Goal: Information Seeking & Learning: Learn about a topic

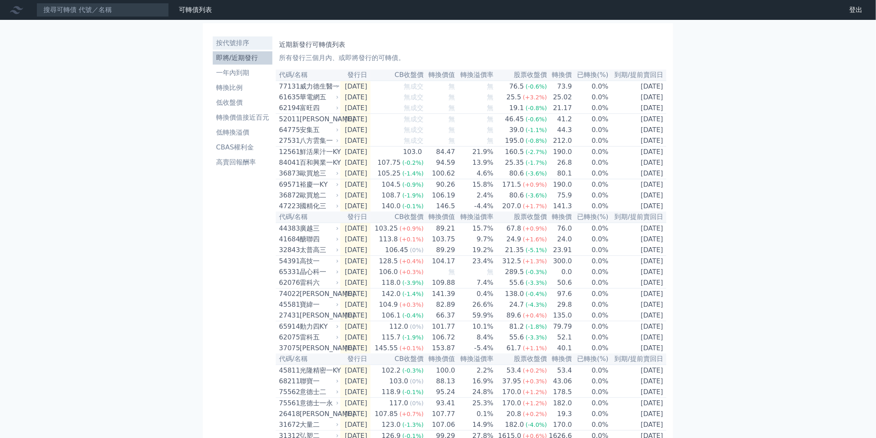
click at [248, 47] on li "按代號排序" at bounding box center [243, 43] width 60 height 10
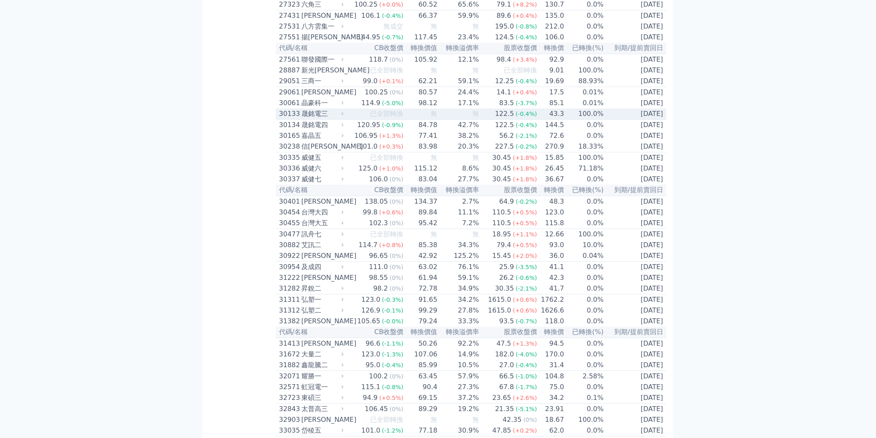
scroll to position [1012, 0]
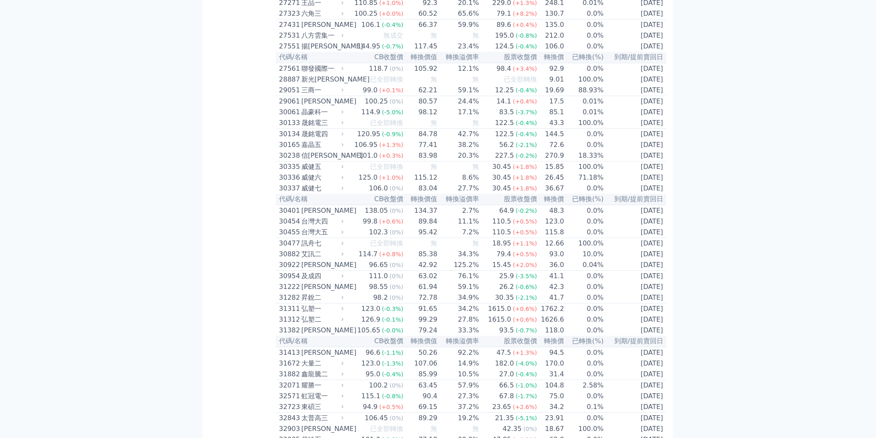
click at [332, 117] on div "晶豪科一" at bounding box center [321, 112] width 41 height 10
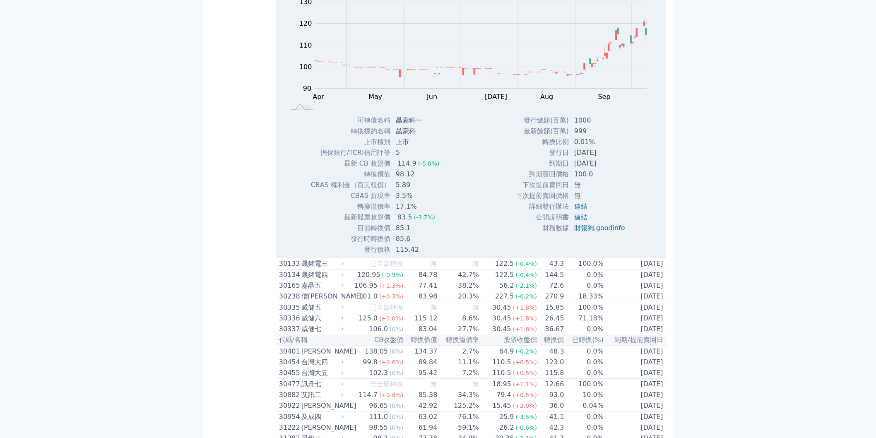
scroll to position [1150, 0]
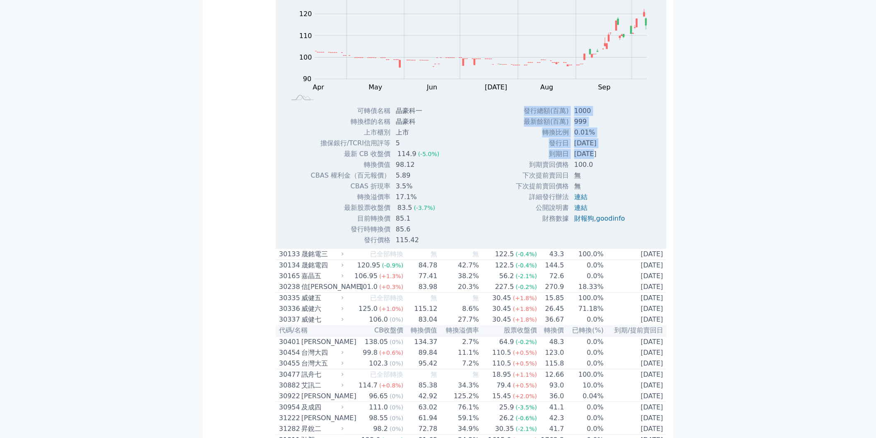
drag, startPoint x: 590, startPoint y: 233, endPoint x: 648, endPoint y: 227, distance: 58.7
click at [648, 227] on div "Zoom Out 100 85 90 95 100 140 110 130 120 80 70 L Apr May Jun Jul Aug Sep Oct N…" at bounding box center [471, 113] width 391 height 266
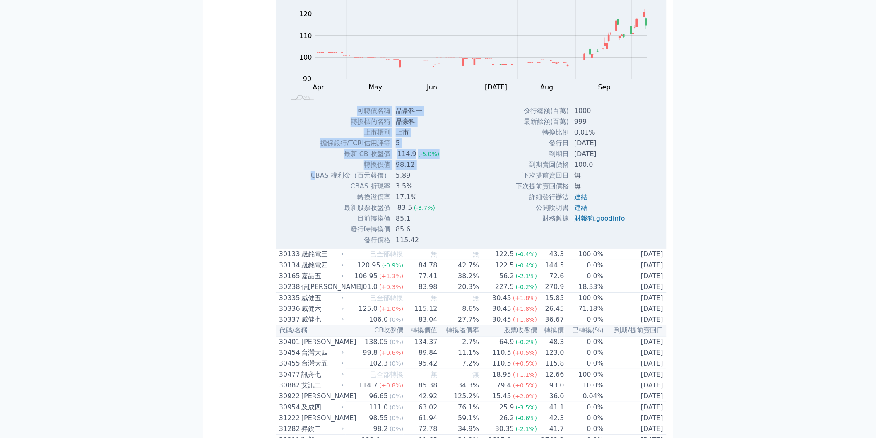
drag, startPoint x: 463, startPoint y: 283, endPoint x: 316, endPoint y: 258, distance: 149.1
click at [316, 246] on div "Zoom Out 100 85 90 95 100 140 110 130 120 80 70 L Apr May Jun Jul Aug Sep Oct N…" at bounding box center [471, 113] width 391 height 266
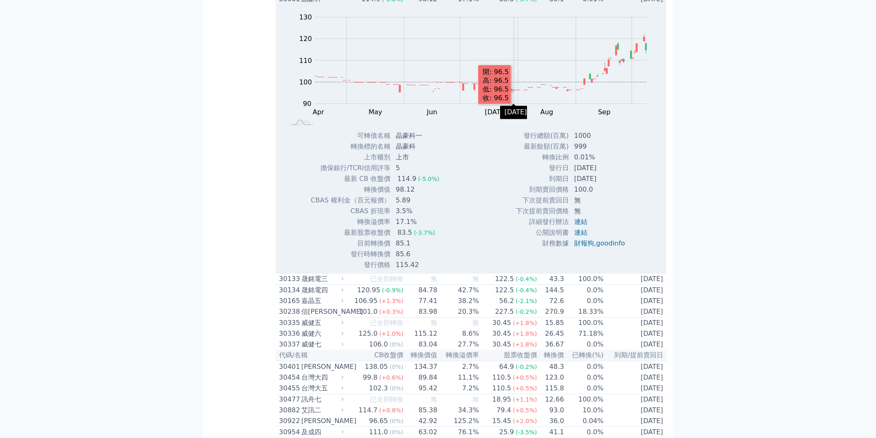
scroll to position [1104, 0]
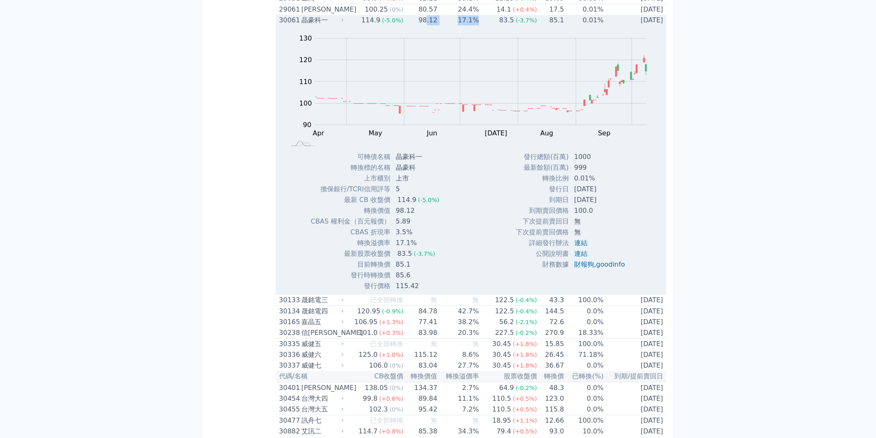
drag, startPoint x: 482, startPoint y: 99, endPoint x: 427, endPoint y: 101, distance: 54.7
click at [427, 26] on tr "30061 晶豪科一 114.9 (-5.0%) 98.12 17.1% 83.5 (-3.7%) 85.1 0.01% 2026-10-27" at bounding box center [471, 20] width 391 height 11
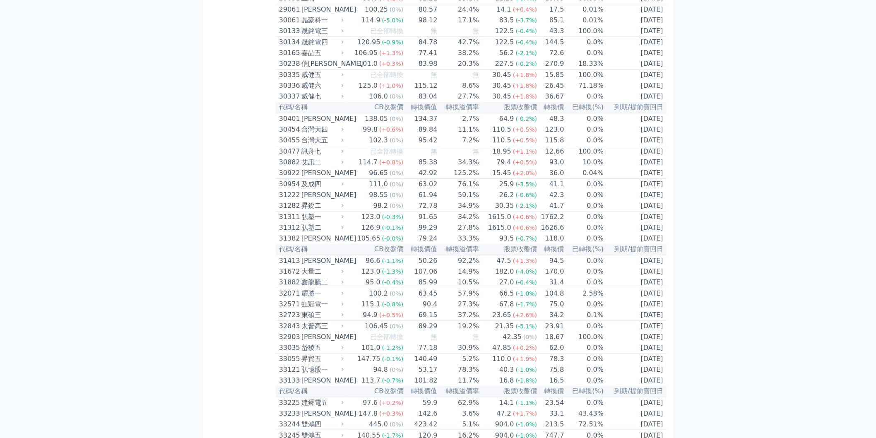
click at [460, 26] on td "17.1%" at bounding box center [458, 20] width 41 height 11
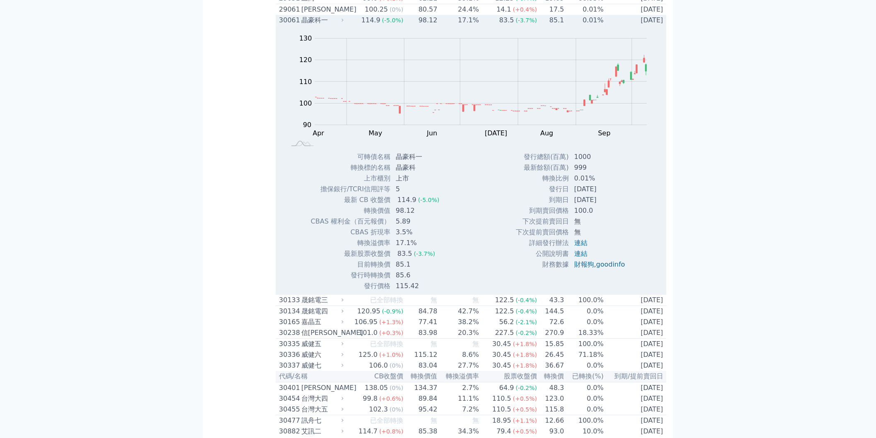
click at [462, 26] on td "17.1%" at bounding box center [458, 20] width 41 height 11
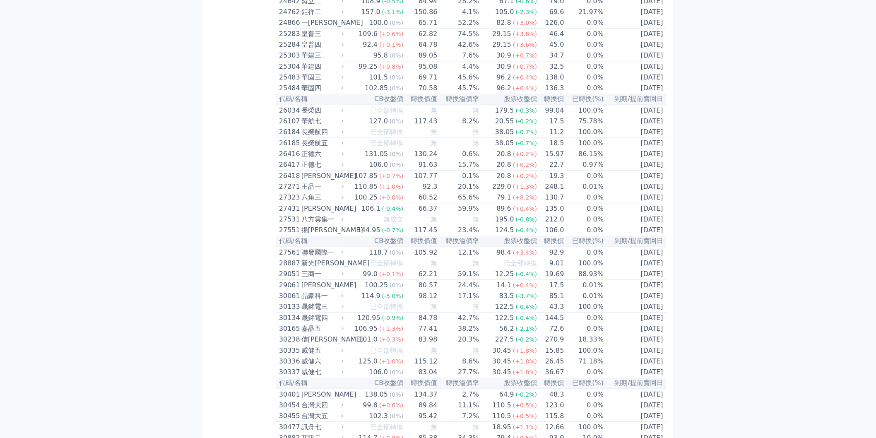
scroll to position [3729, 0]
